Goal: Task Accomplishment & Management: Use online tool/utility

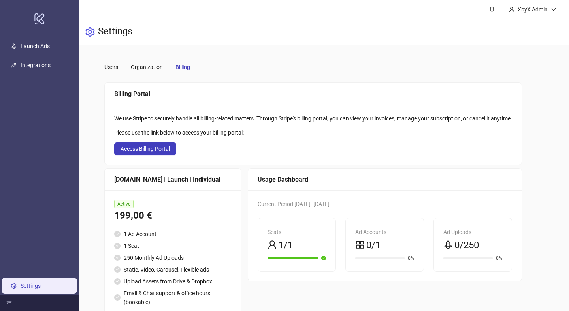
scroll to position [27, 0]
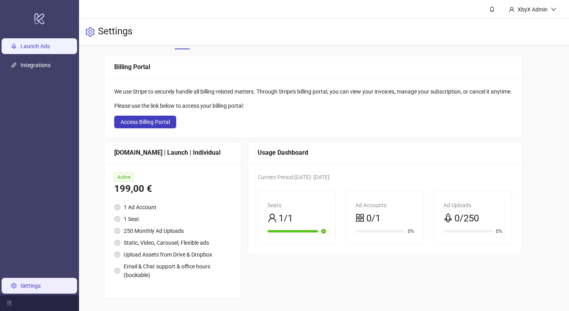
click at [38, 47] on link "Launch Ads" at bounding box center [35, 46] width 29 height 6
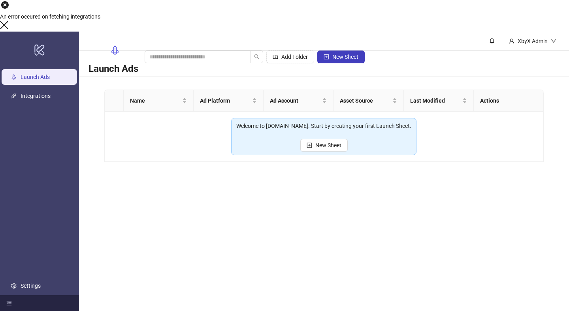
click at [313, 190] on main "XbyX Admin Launch Ads Add Folder New Sheet Name Ad Platform Ad Account Asset So…" at bounding box center [324, 172] width 490 height 280
click at [309, 144] on icon "plus-square" at bounding box center [309, 145] width 2 height 2
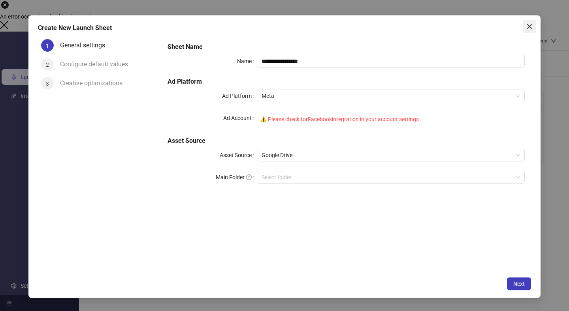
click at [528, 21] on button "Close" at bounding box center [529, 26] width 13 height 13
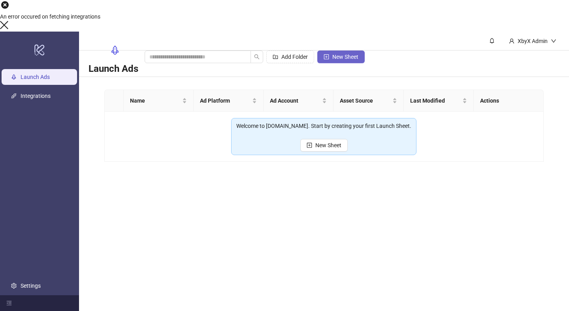
click at [365, 51] on button "New Sheet" at bounding box center [340, 57] width 47 height 13
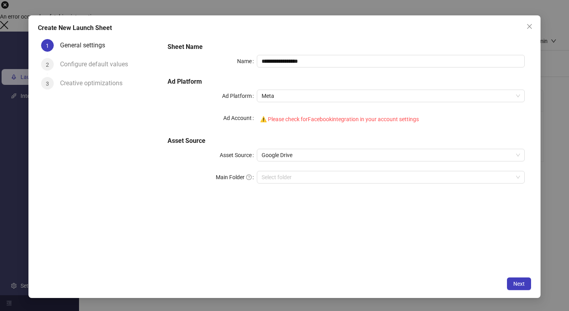
click at [555, 182] on div "**********" at bounding box center [284, 155] width 569 height 311
click at [526, 24] on icon "close" at bounding box center [529, 26] width 6 height 6
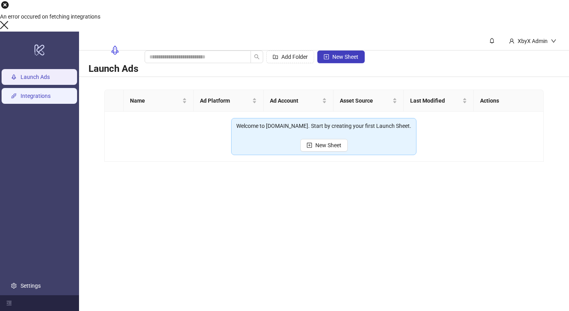
click at [24, 93] on link "Integrations" at bounding box center [36, 96] width 30 height 6
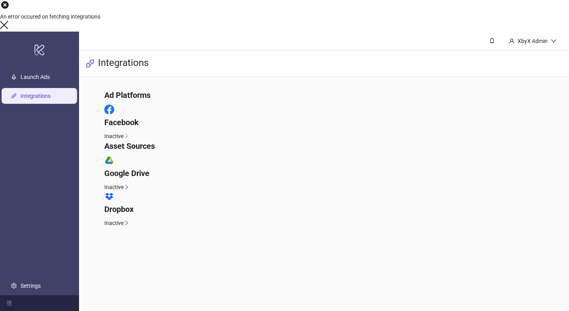
click at [237, 105] on div "Facebook" at bounding box center [324, 116] width 440 height 23
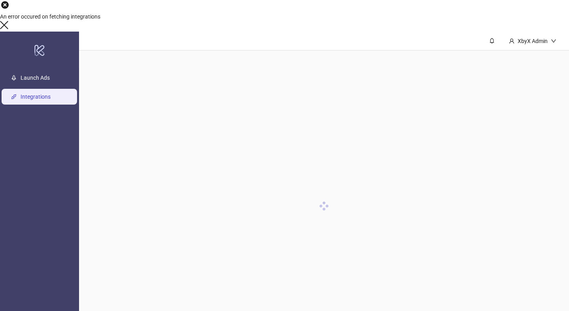
click at [237, 105] on div at bounding box center [324, 206] width 490 height 311
click at [350, 32] on div at bounding box center [284, 26] width 569 height 11
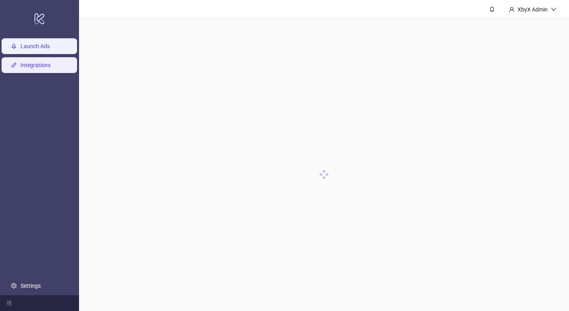
click at [50, 48] on link "Launch Ads" at bounding box center [35, 46] width 29 height 6
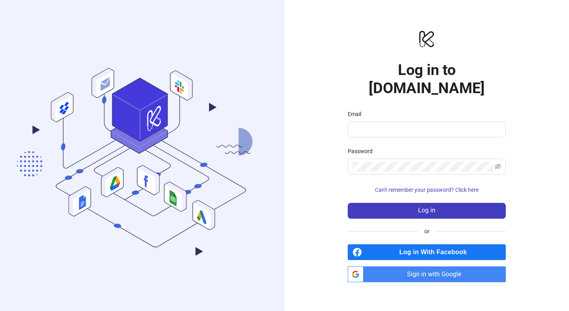
click at [436, 269] on span "Sign in with Google" at bounding box center [436, 275] width 139 height 16
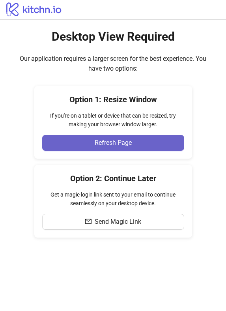
click at [105, 146] on span "Refresh Page" at bounding box center [113, 142] width 37 height 7
